Goal: Task Accomplishment & Management: Use online tool/utility

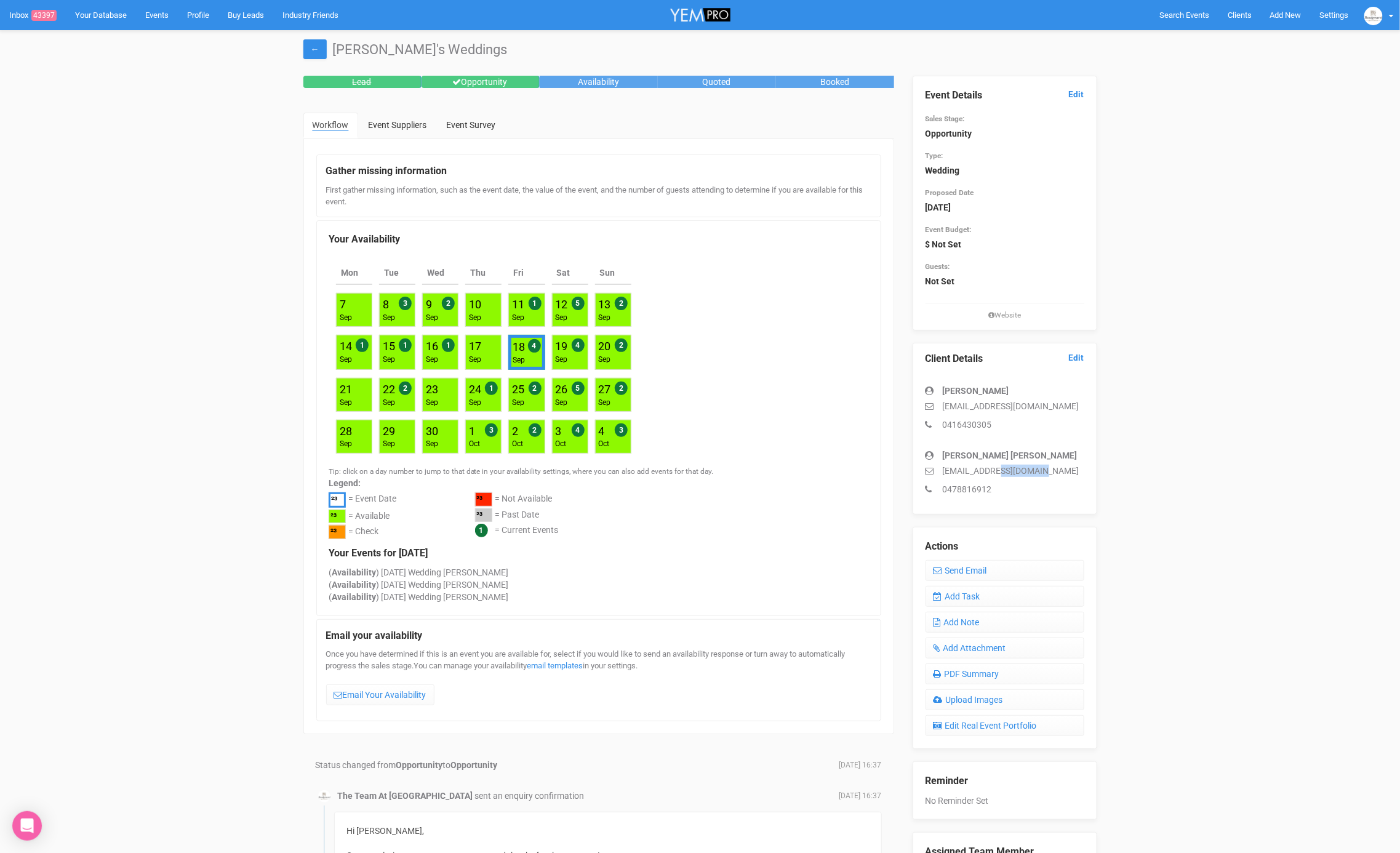
drag, startPoint x: 1059, startPoint y: 467, endPoint x: 1005, endPoint y: 446, distance: 57.9
click at [1000, 464] on p "[EMAIL_ADDRESS][DOMAIN_NAME]" at bounding box center [1005, 470] width 159 height 12
drag, startPoint x: 1054, startPoint y: 400, endPoint x: 961, endPoint y: 406, distance: 93.2
click at [943, 403] on p "[EMAIL_ADDRESS][DOMAIN_NAME]" at bounding box center [1005, 406] width 159 height 12
copy p "[EMAIL_ADDRESS][DOMAIN_NAME]"
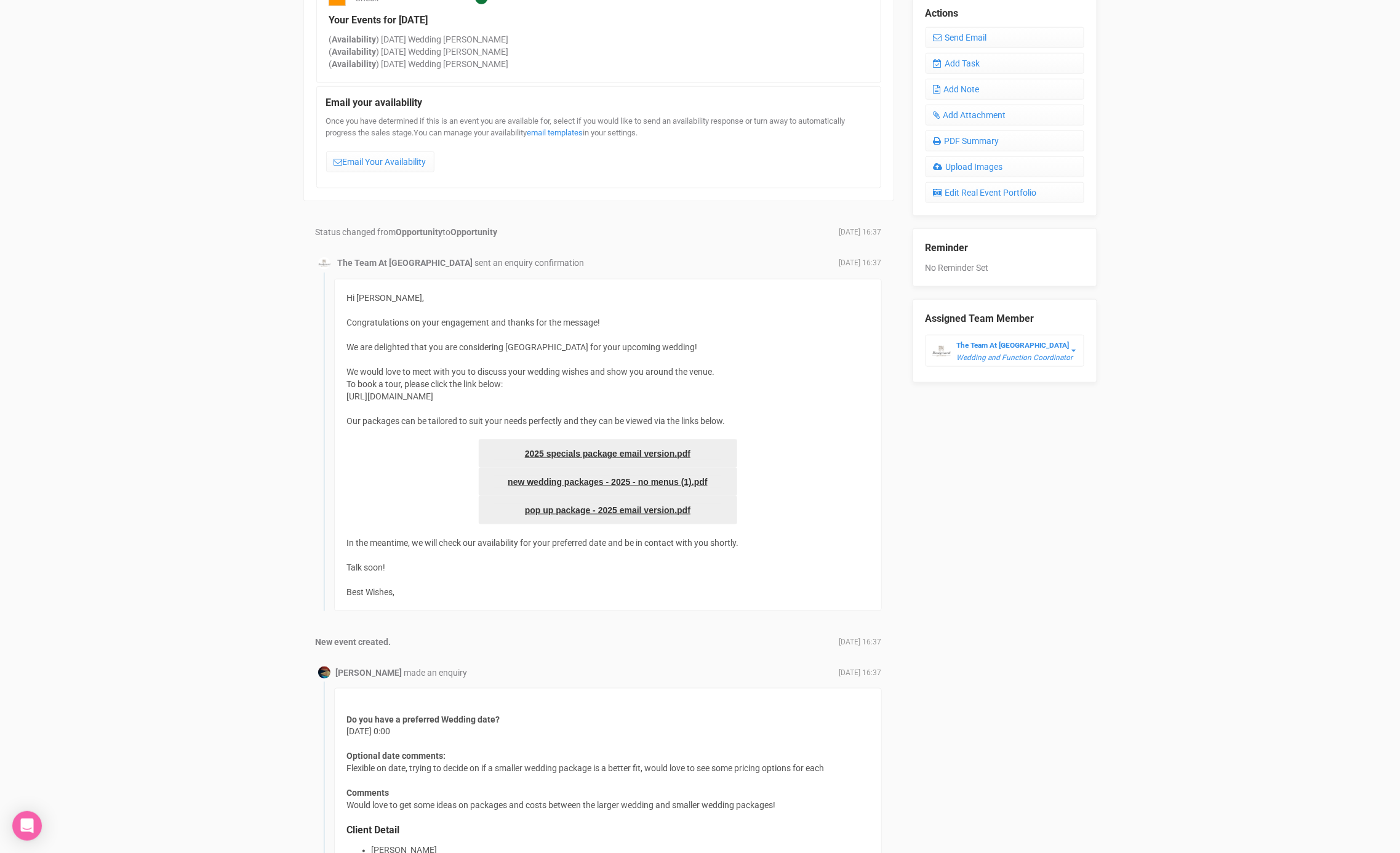
scroll to position [410, 0]
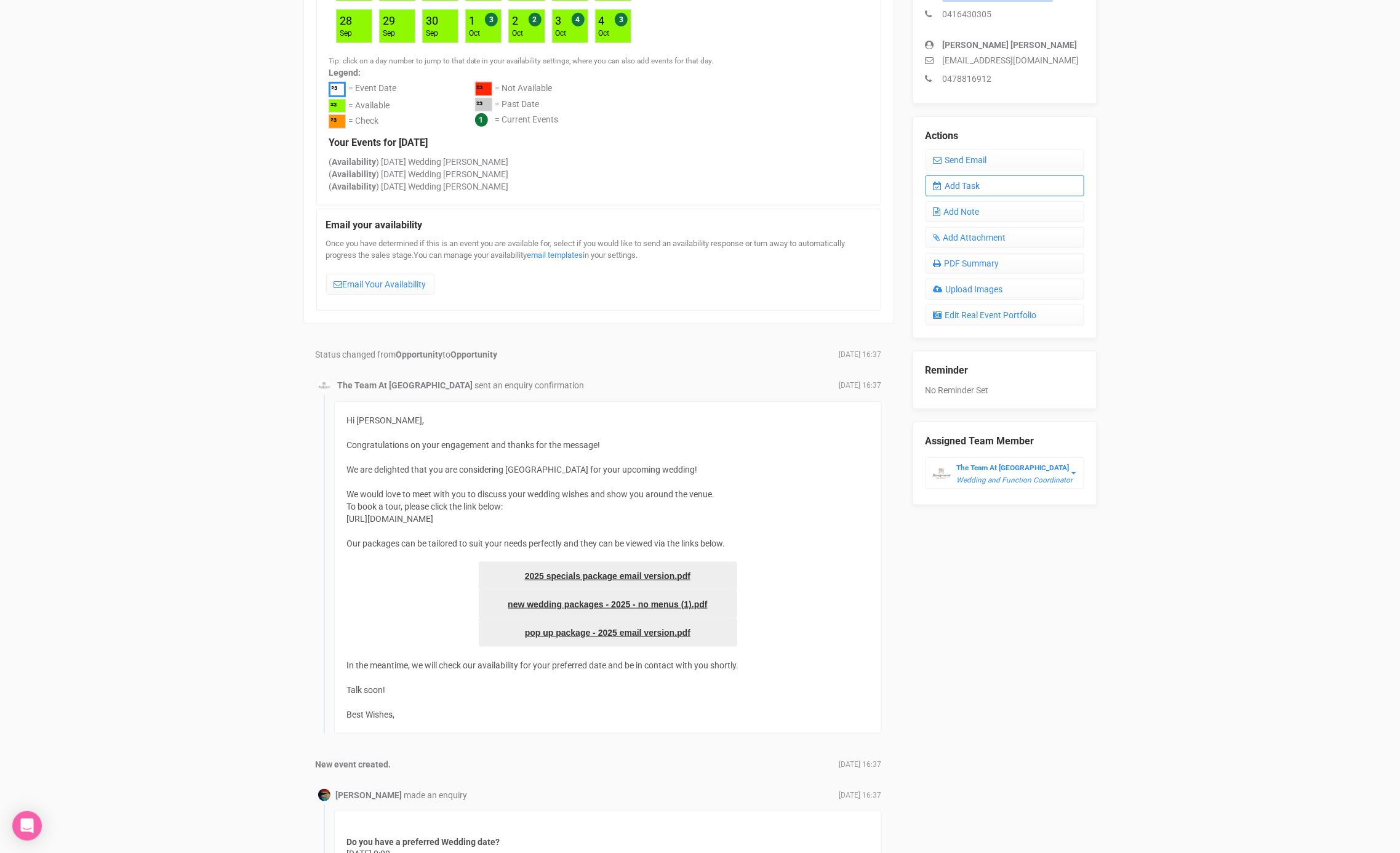
click at [987, 187] on link "Add Task" at bounding box center [1005, 185] width 159 height 21
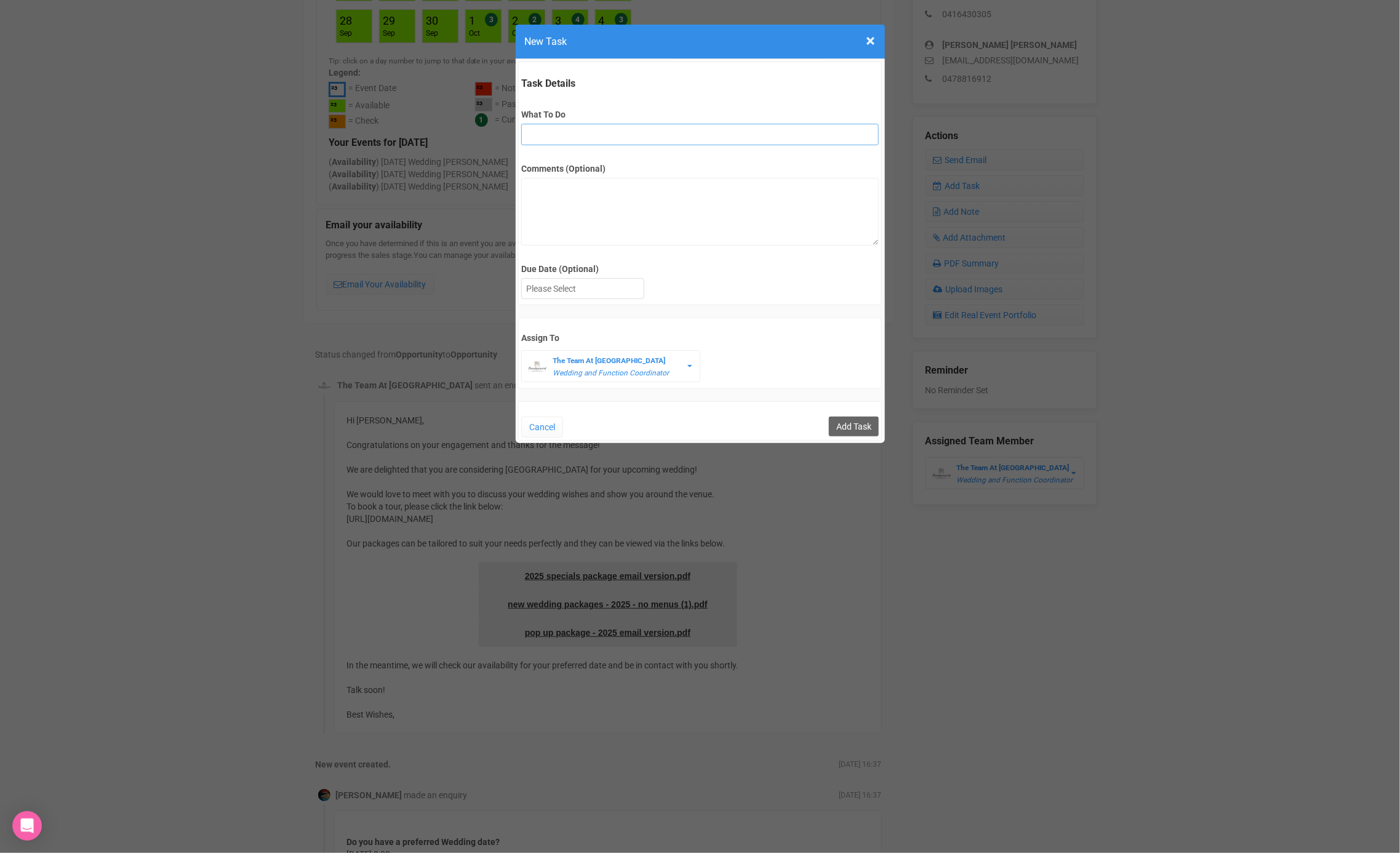
click at [725, 135] on input "What To Do" at bounding box center [700, 134] width 357 height 22
type input "2nd fu after site"
click at [599, 287] on div at bounding box center [582, 288] width 122 height 20
click at [843, 423] on input "Add Task" at bounding box center [854, 426] width 50 height 20
type input "Save"
